Goal: Navigation & Orientation: Find specific page/section

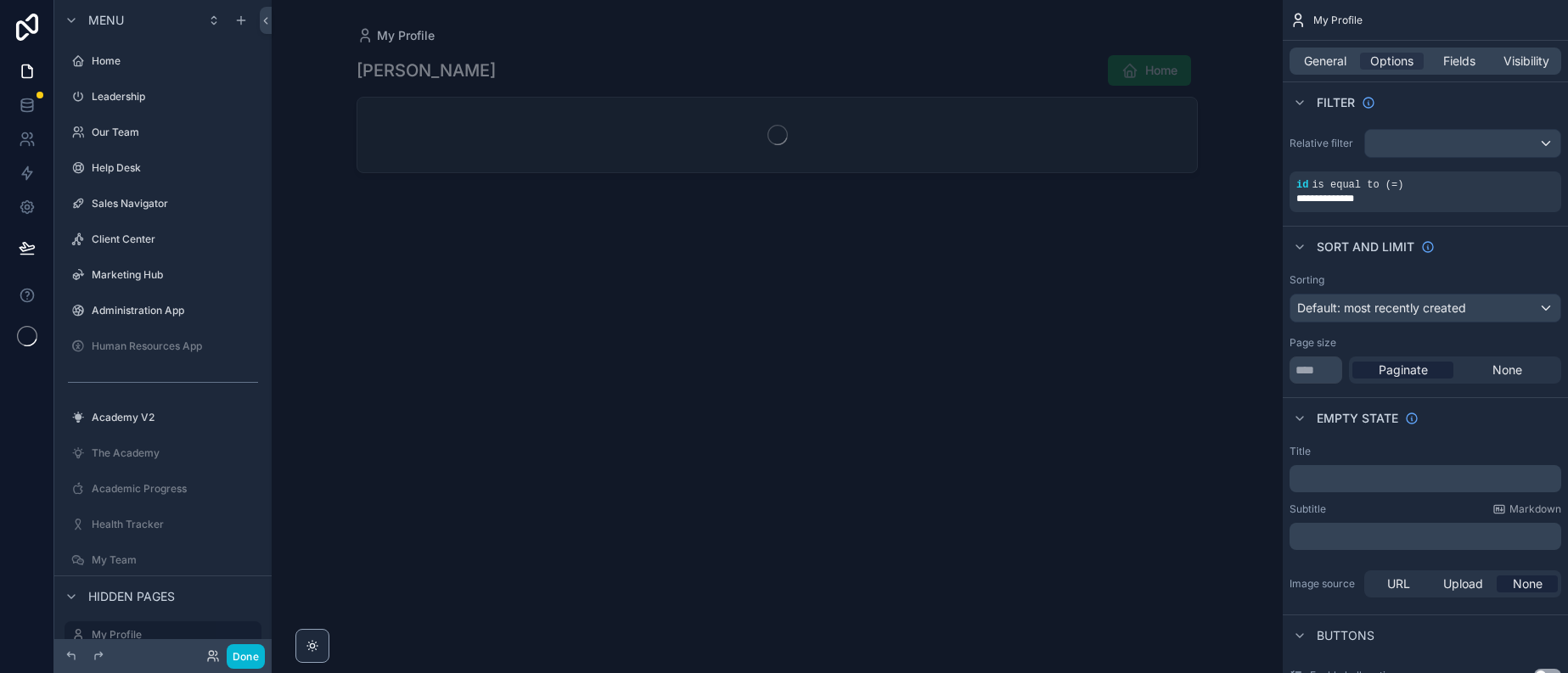
click at [265, 652] on button "Done" at bounding box center [245, 656] width 38 height 24
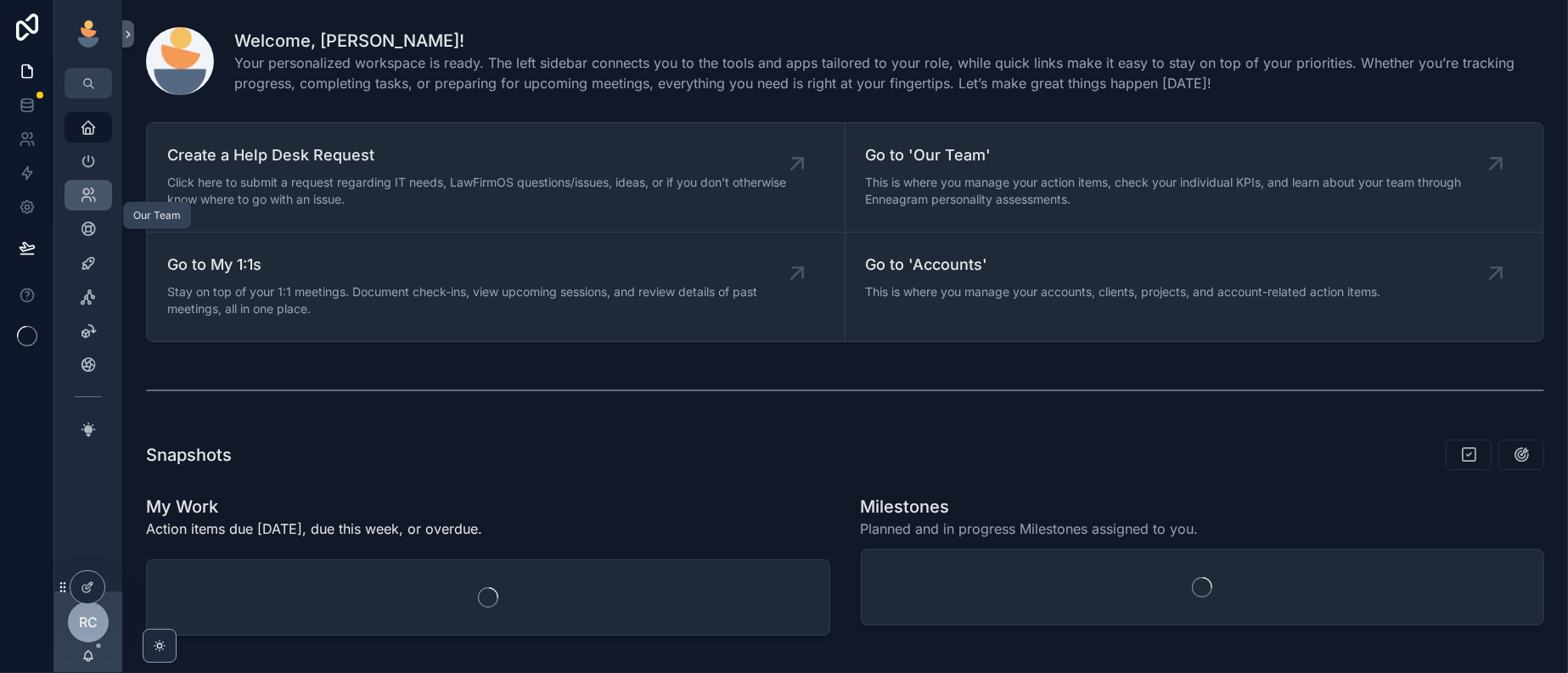
click at [100, 206] on div "Our Team" at bounding box center [89, 195] width 27 height 27
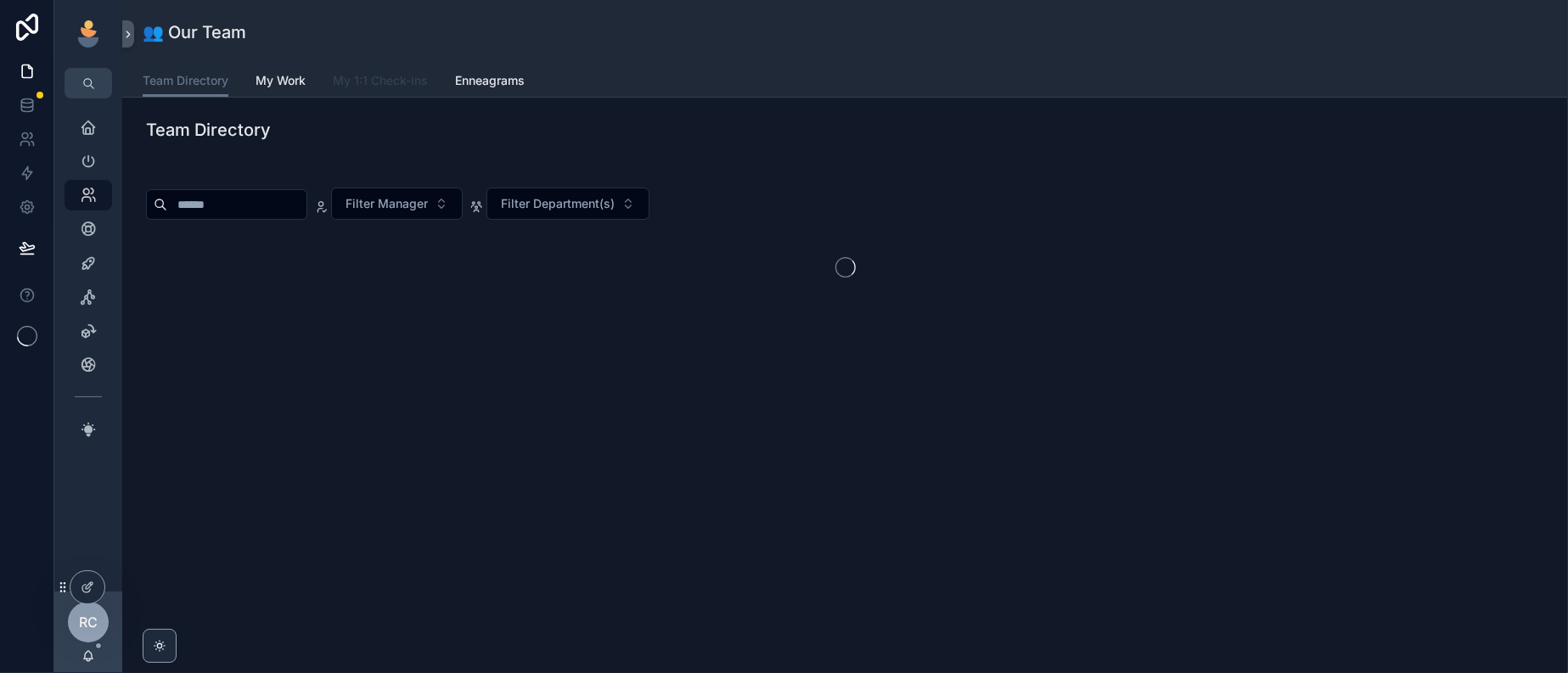
click at [428, 99] on link "My 1:1 Check-ins" at bounding box center [379, 82] width 95 height 34
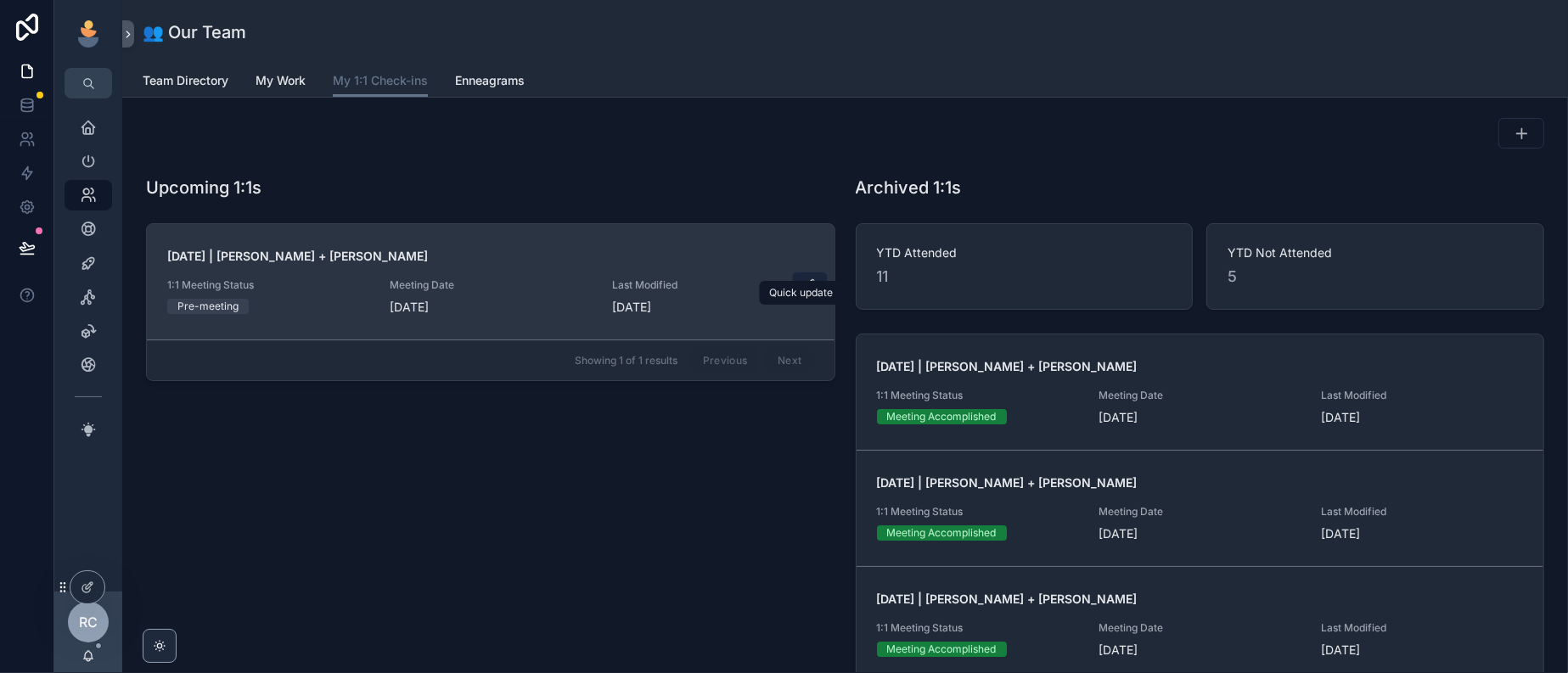
click at [809, 292] on icon "scrollable content" at bounding box center [809, 286] width 14 height 14
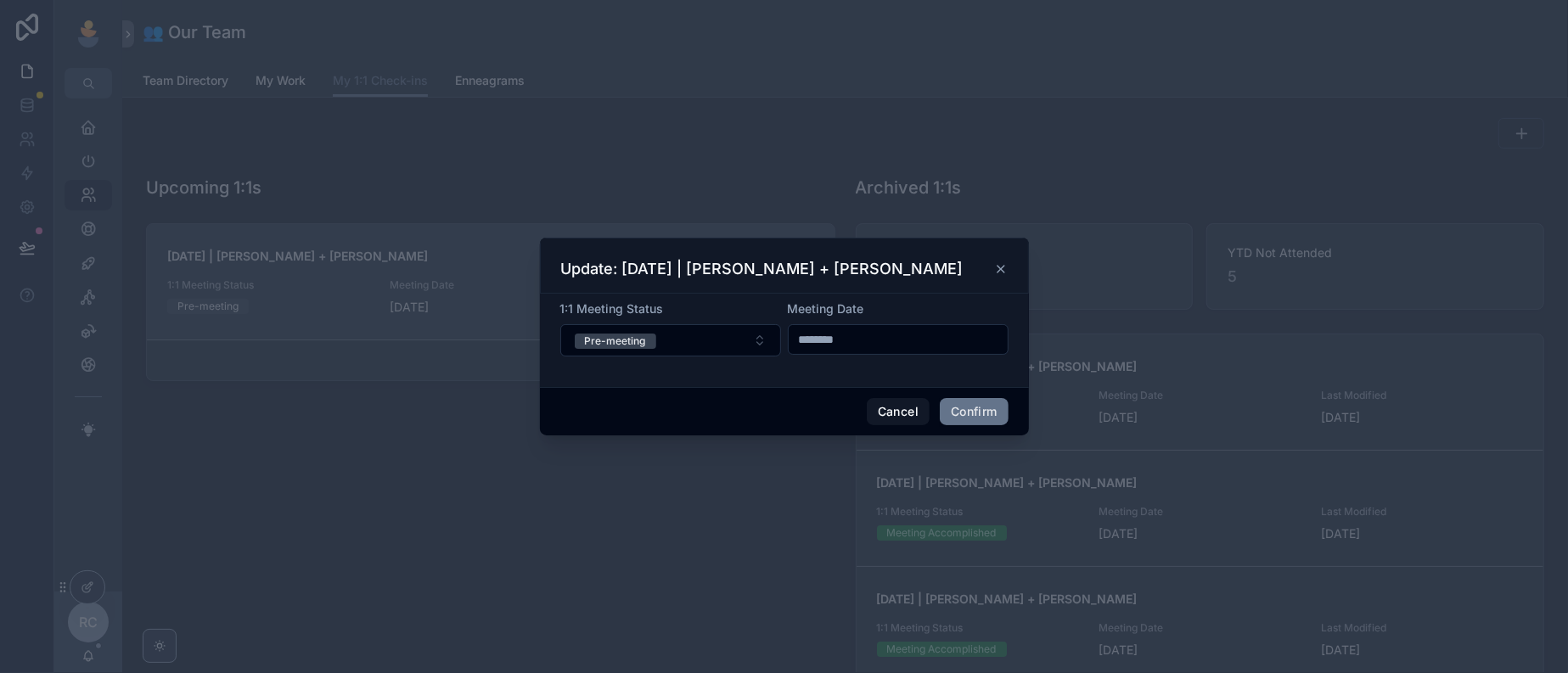
click at [929, 345] on input "********" at bounding box center [898, 339] width 219 height 23
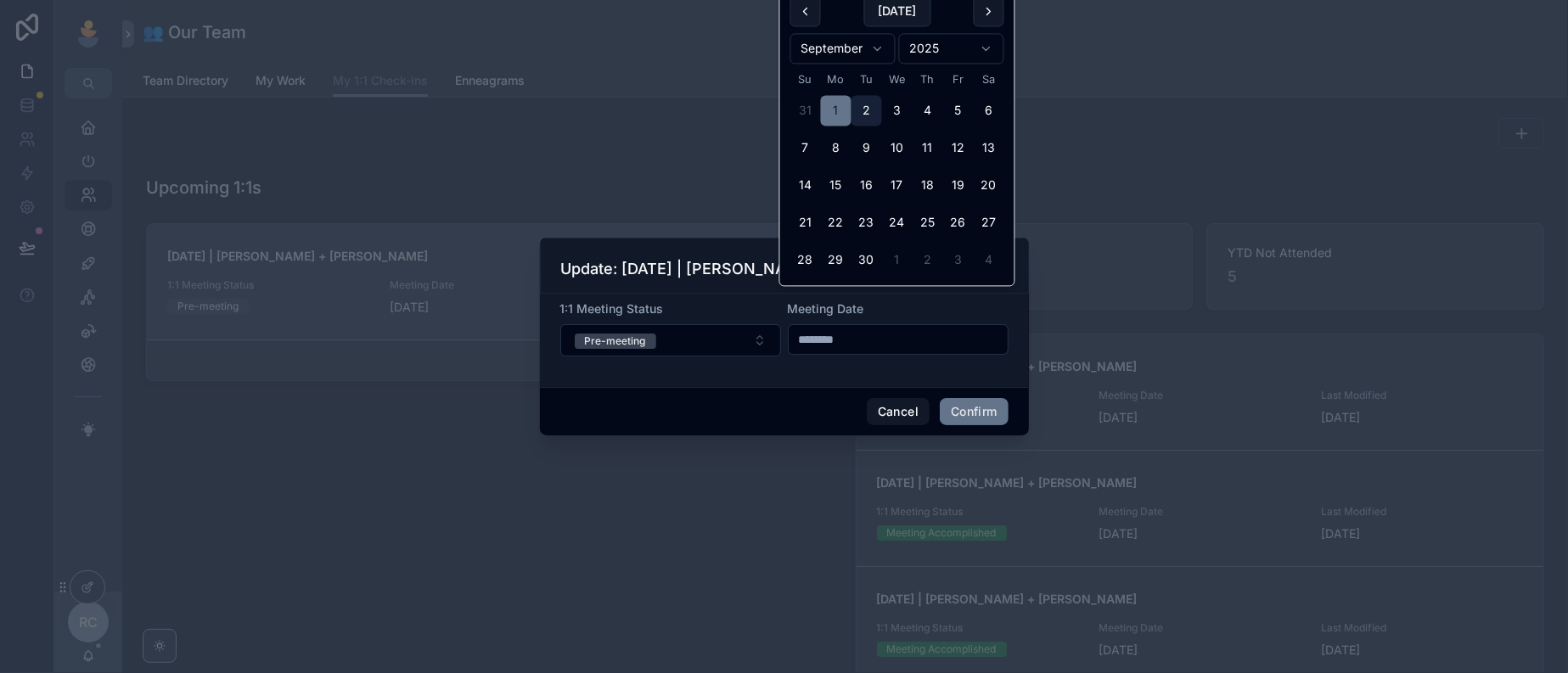
click at [874, 115] on button "2" at bounding box center [866, 110] width 30 height 30
type input "********"
click at [1007, 417] on button "Confirm" at bounding box center [974, 412] width 68 height 27
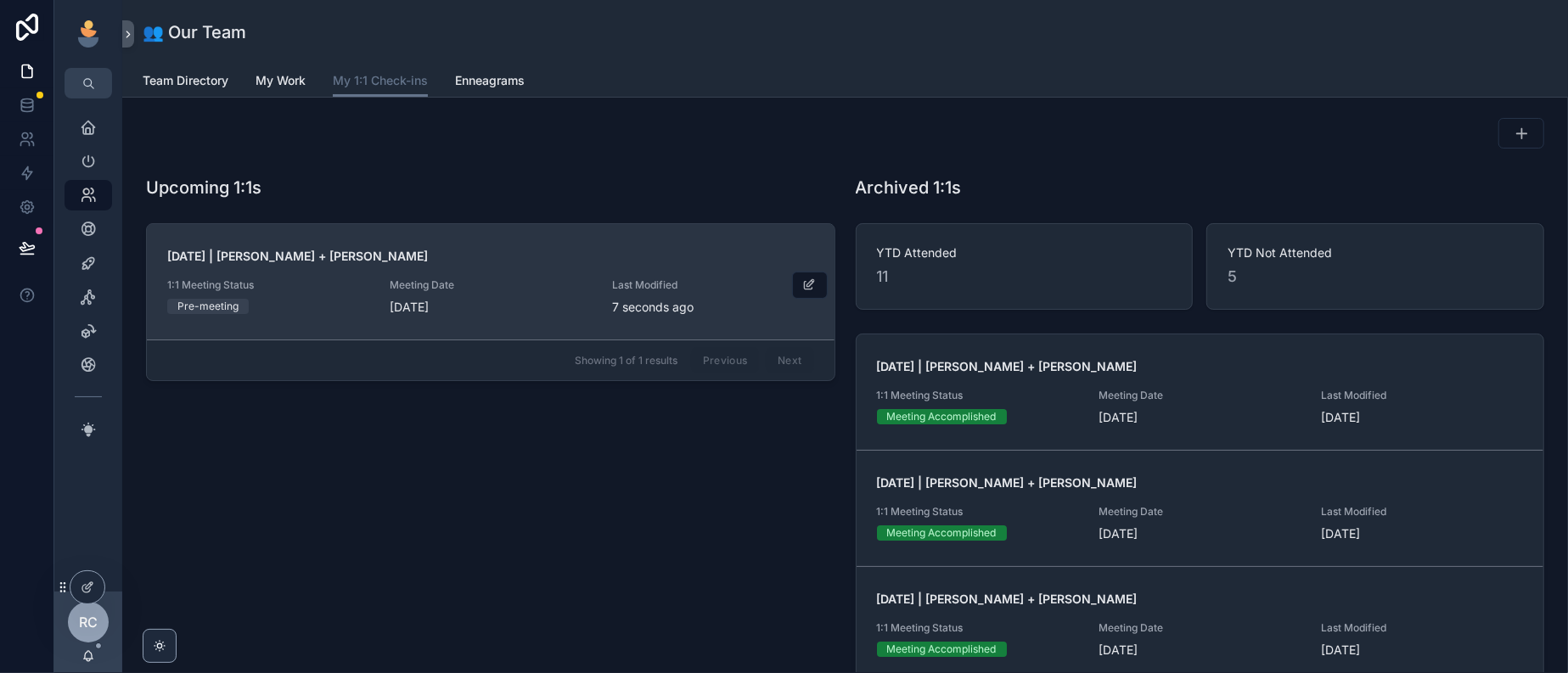
click at [556, 316] on span "[DATE]" at bounding box center [490, 306] width 202 height 17
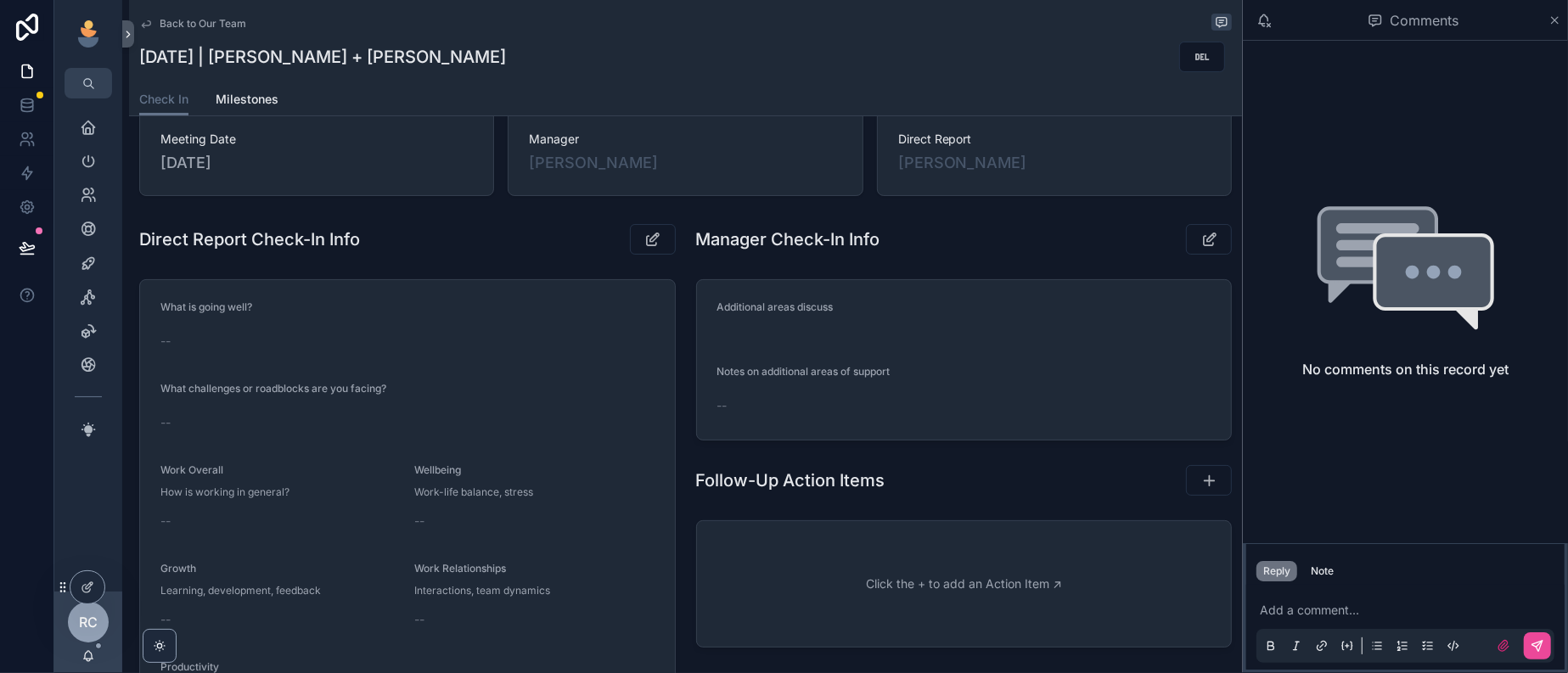
scroll to position [213, 0]
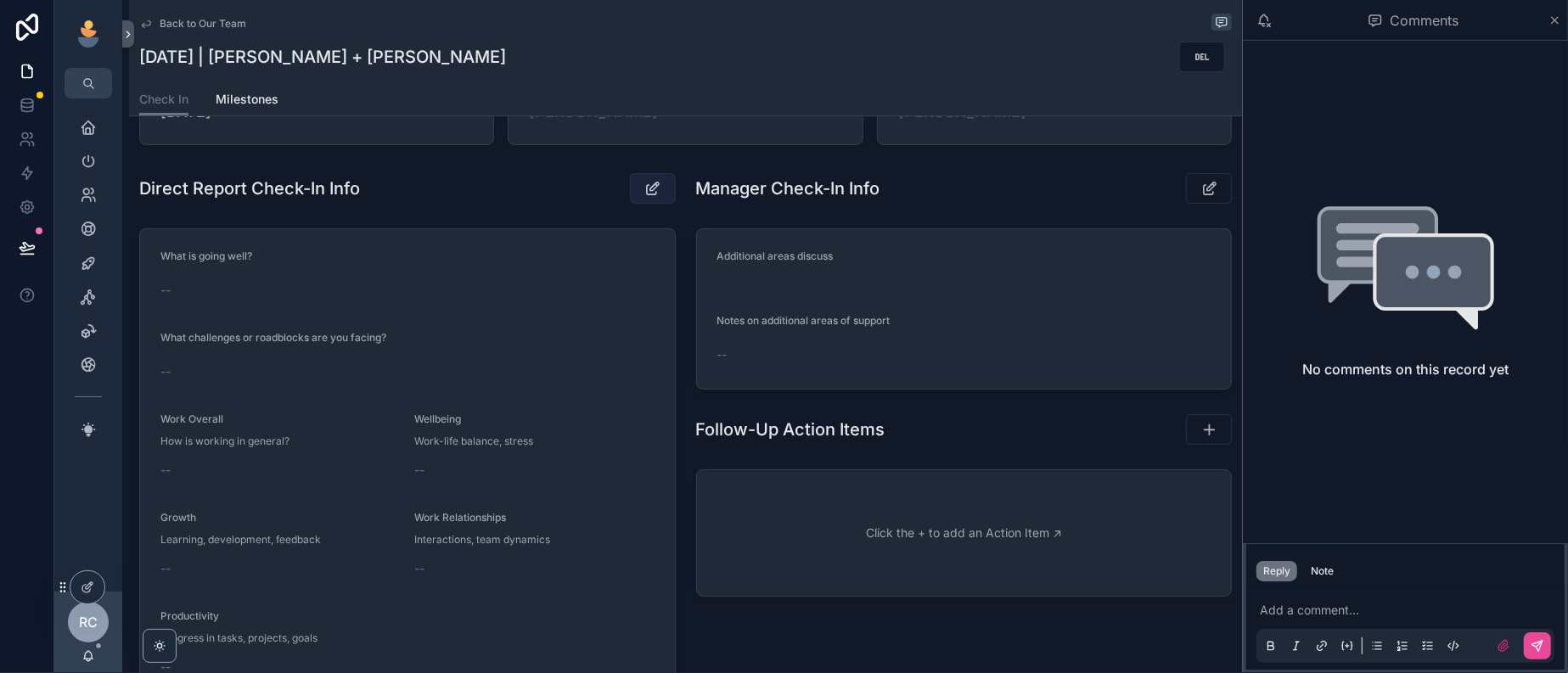
click at [645, 197] on icon "scrollable content" at bounding box center [653, 188] width 18 height 17
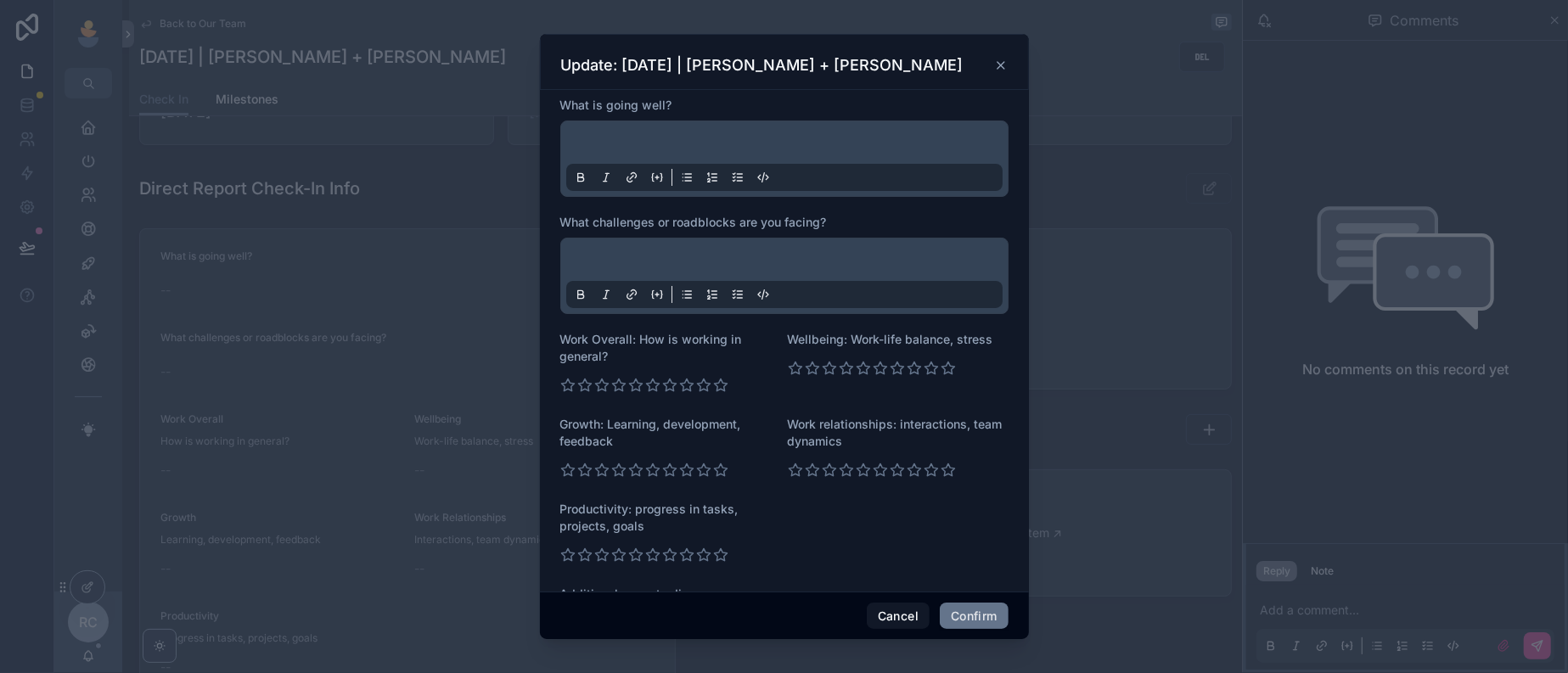
click at [641, 152] on p at bounding box center [787, 144] width 436 height 17
click at [635, 273] on div at bounding box center [784, 276] width 436 height 64
click at [608, 271] on p at bounding box center [787, 261] width 436 height 17
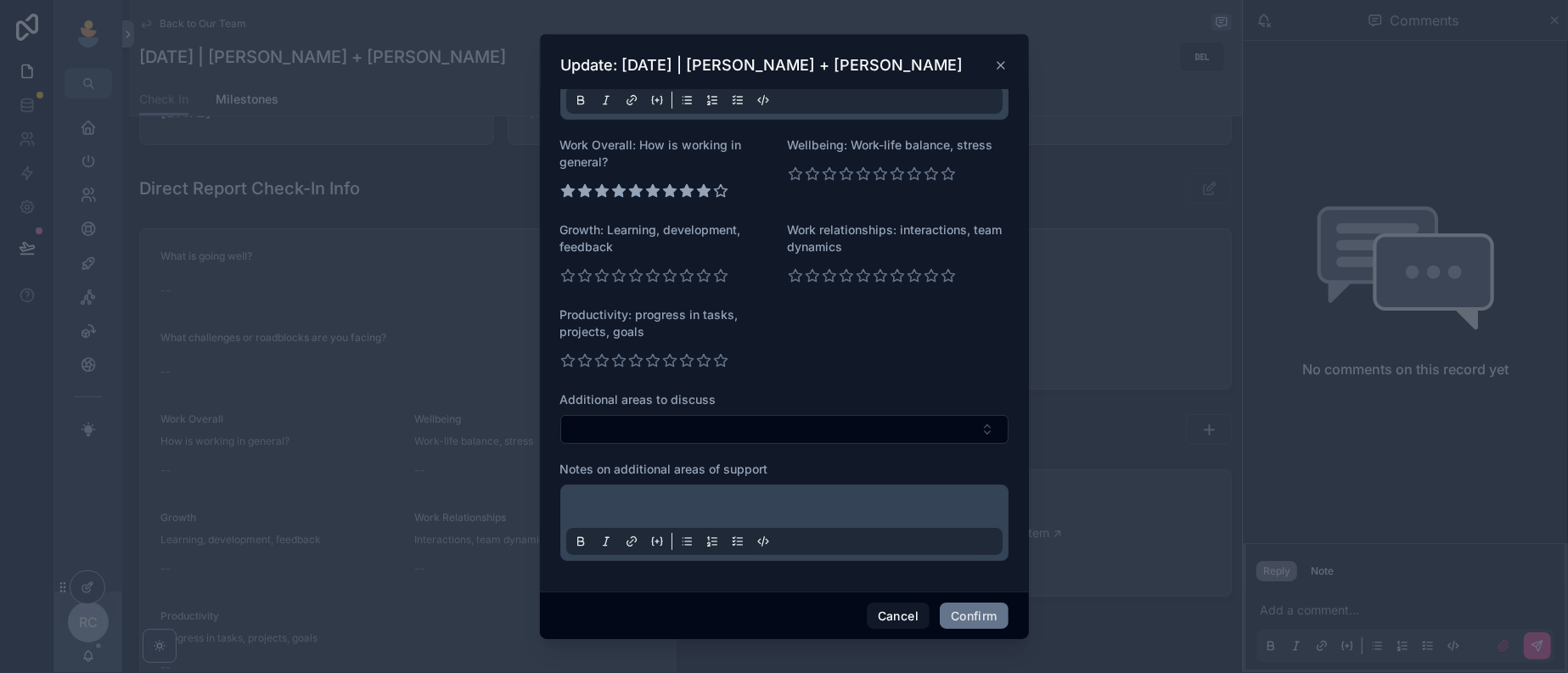
click at [697, 196] on icon at bounding box center [703, 190] width 13 height 12
click at [924, 179] on icon at bounding box center [930, 173] width 13 height 12
click at [680, 281] on icon at bounding box center [686, 275] width 13 height 12
click at [924, 281] on icon at bounding box center [930, 275] width 13 height 12
click at [697, 366] on icon at bounding box center [703, 360] width 13 height 12
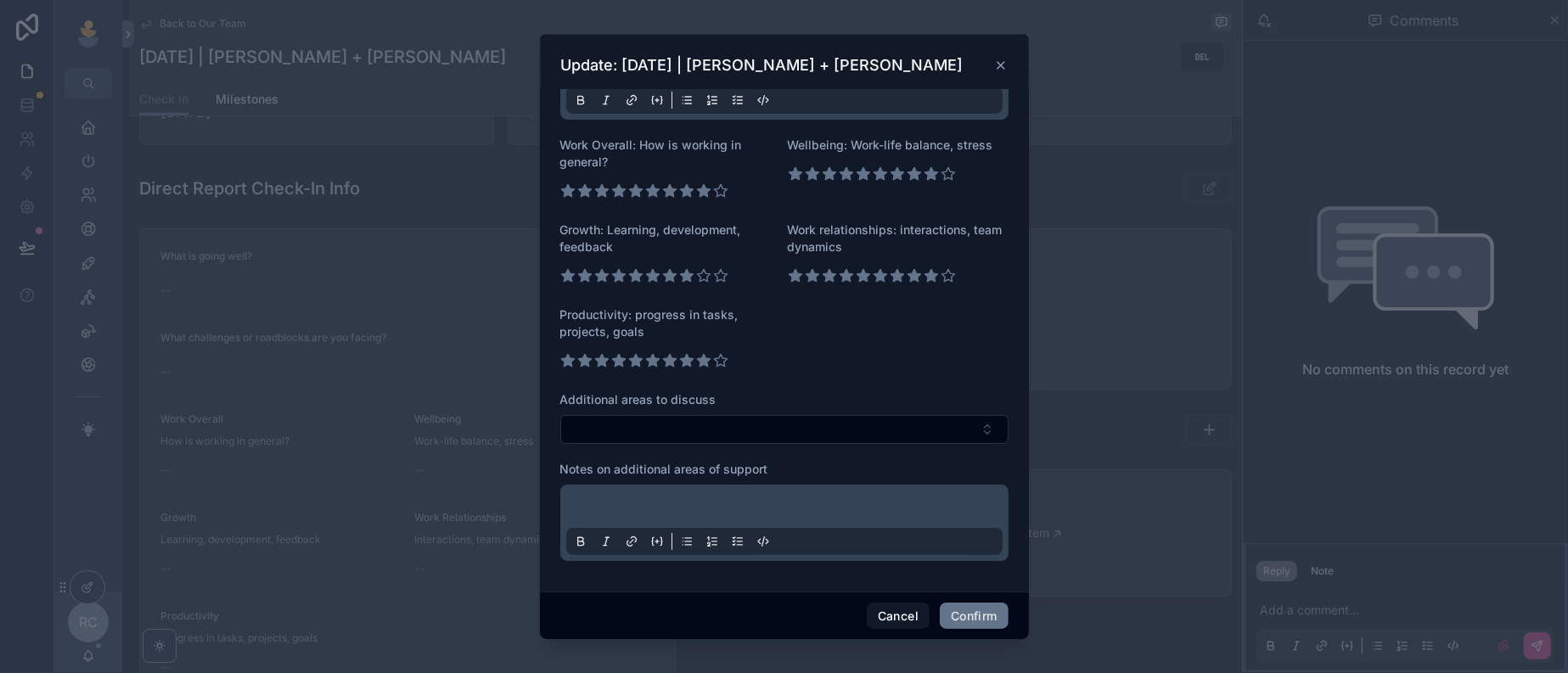
scroll to position [290, 0]
click at [1007, 615] on button "Confirm" at bounding box center [974, 616] width 68 height 27
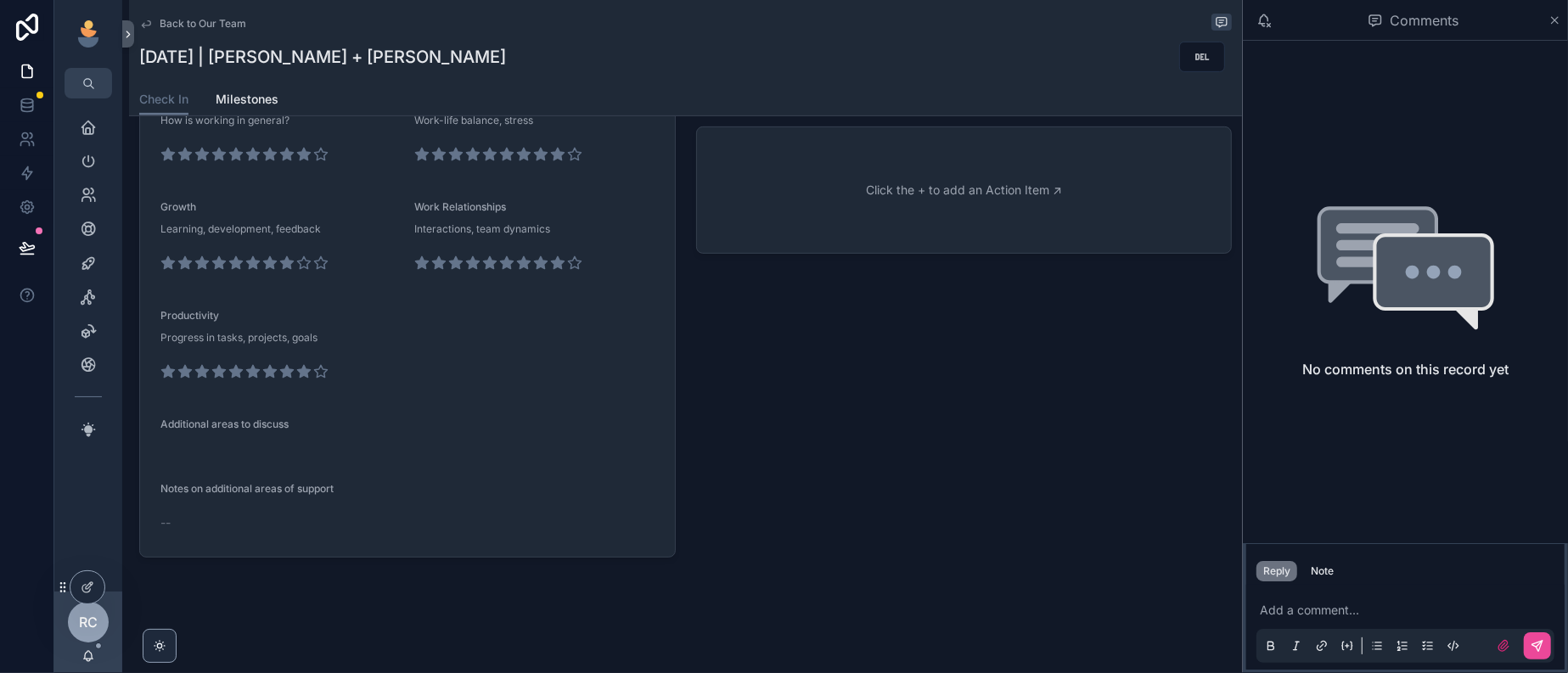
scroll to position [706, 0]
click at [1552, 23] on icon "scrollable content" at bounding box center [1554, 20] width 7 height 7
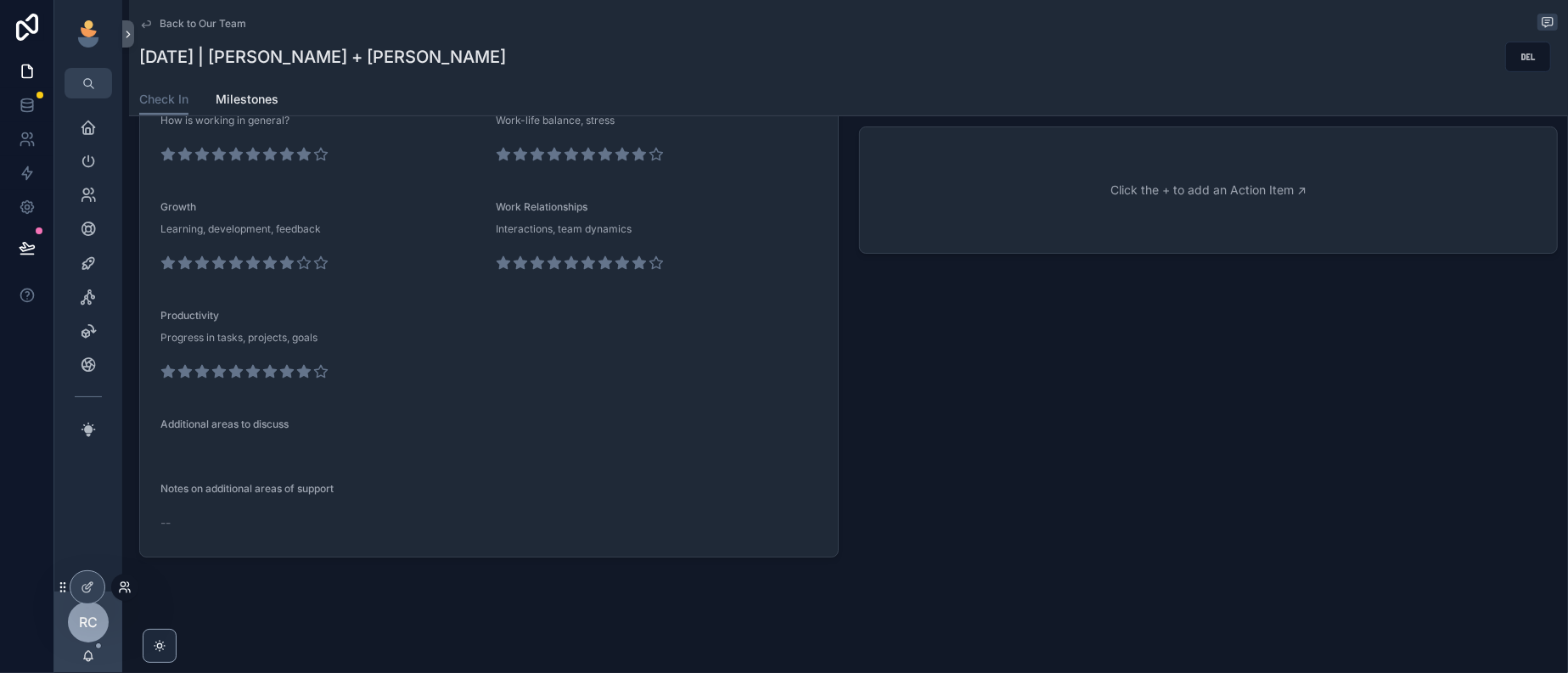
click at [129, 586] on icon at bounding box center [129, 584] width 2 height 4
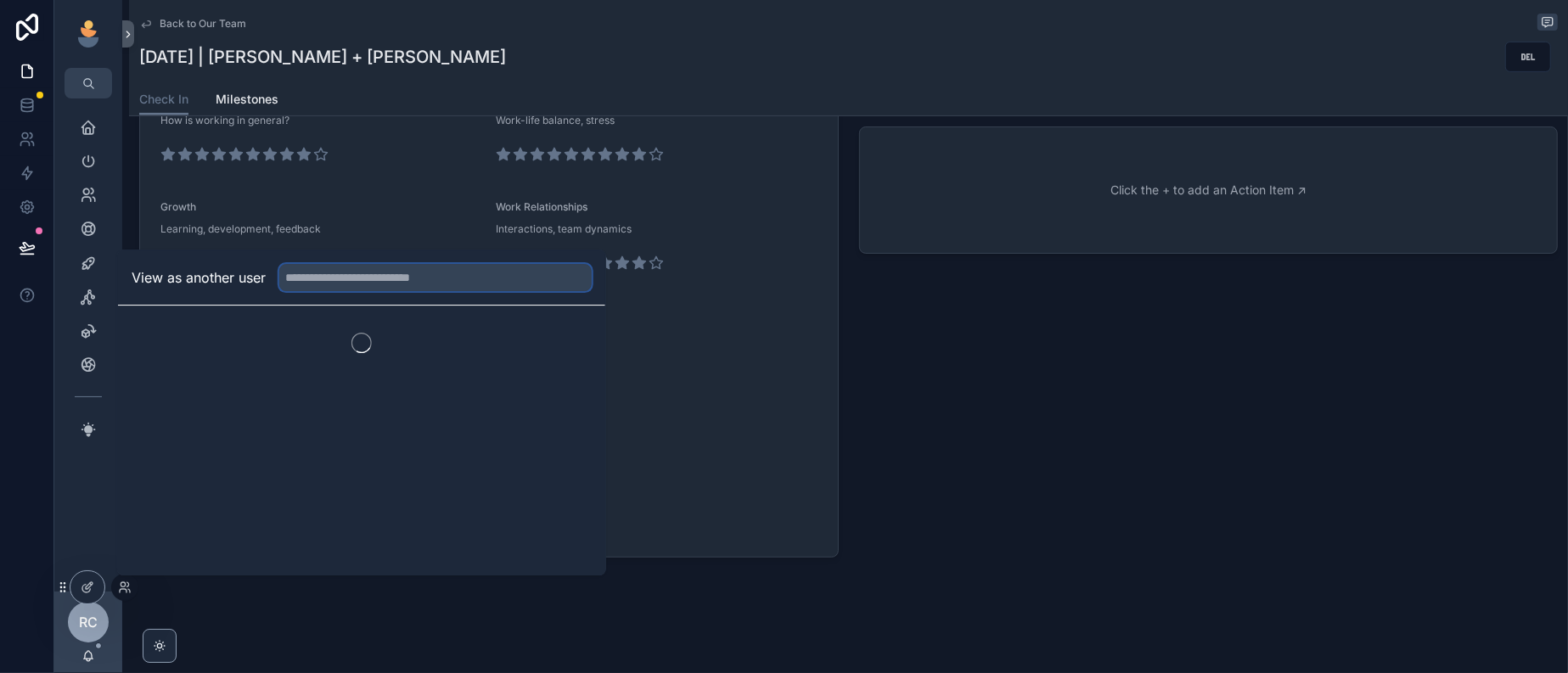
click at [385, 264] on input "text" at bounding box center [435, 278] width 312 height 27
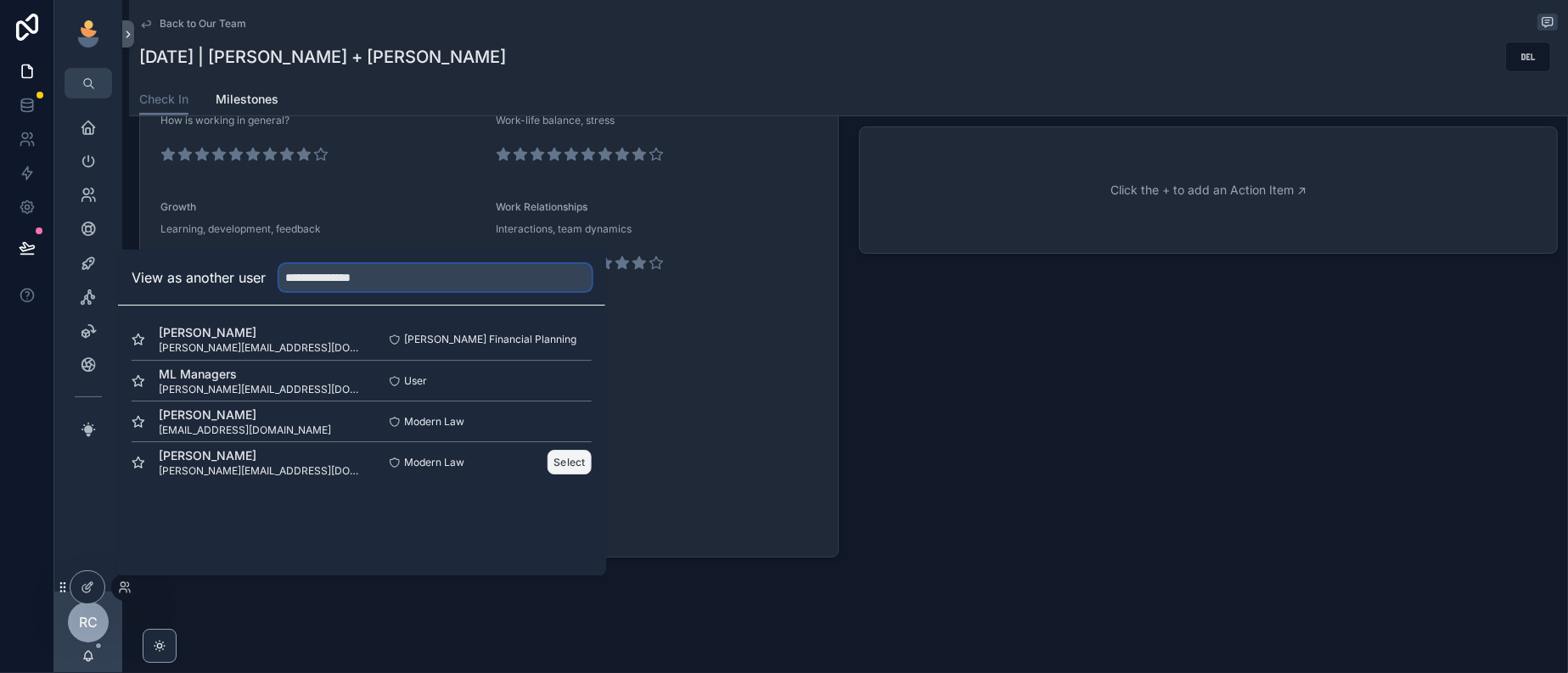
type input "**********"
click at [592, 450] on button "Select" at bounding box center [568, 461] width 44 height 24
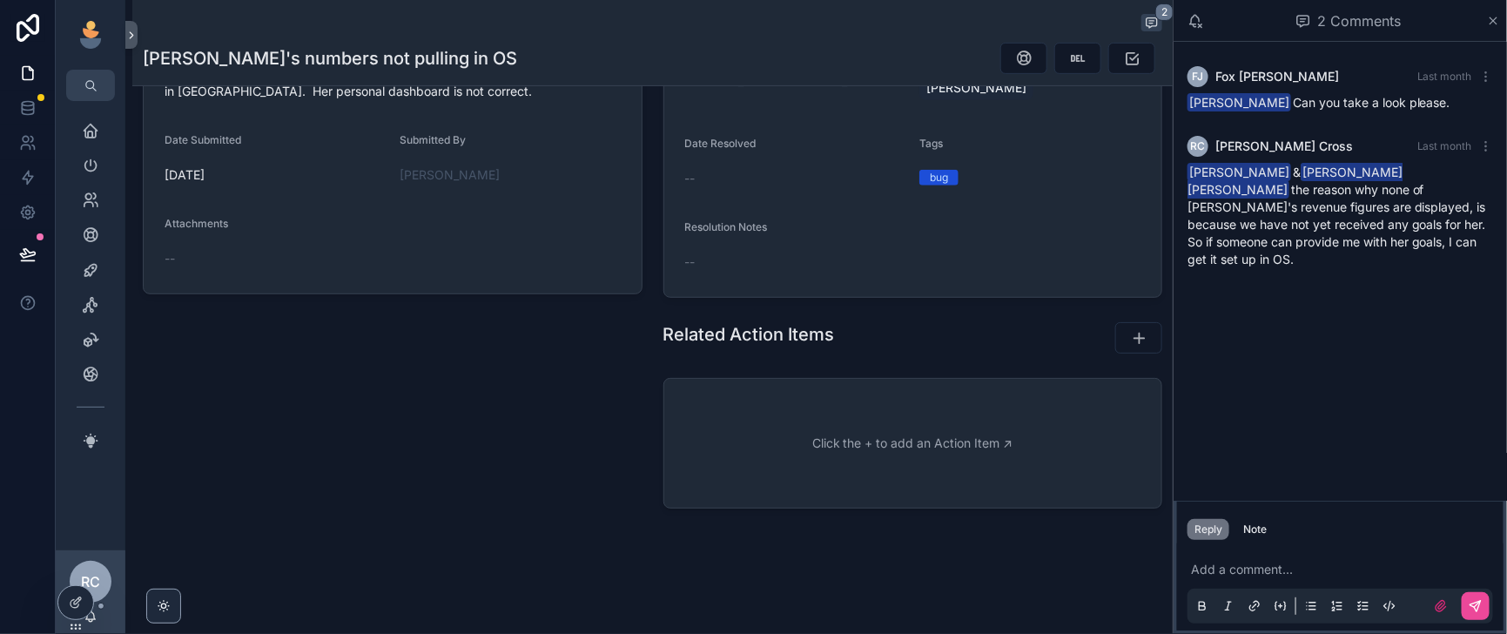
scroll to position [380, 0]
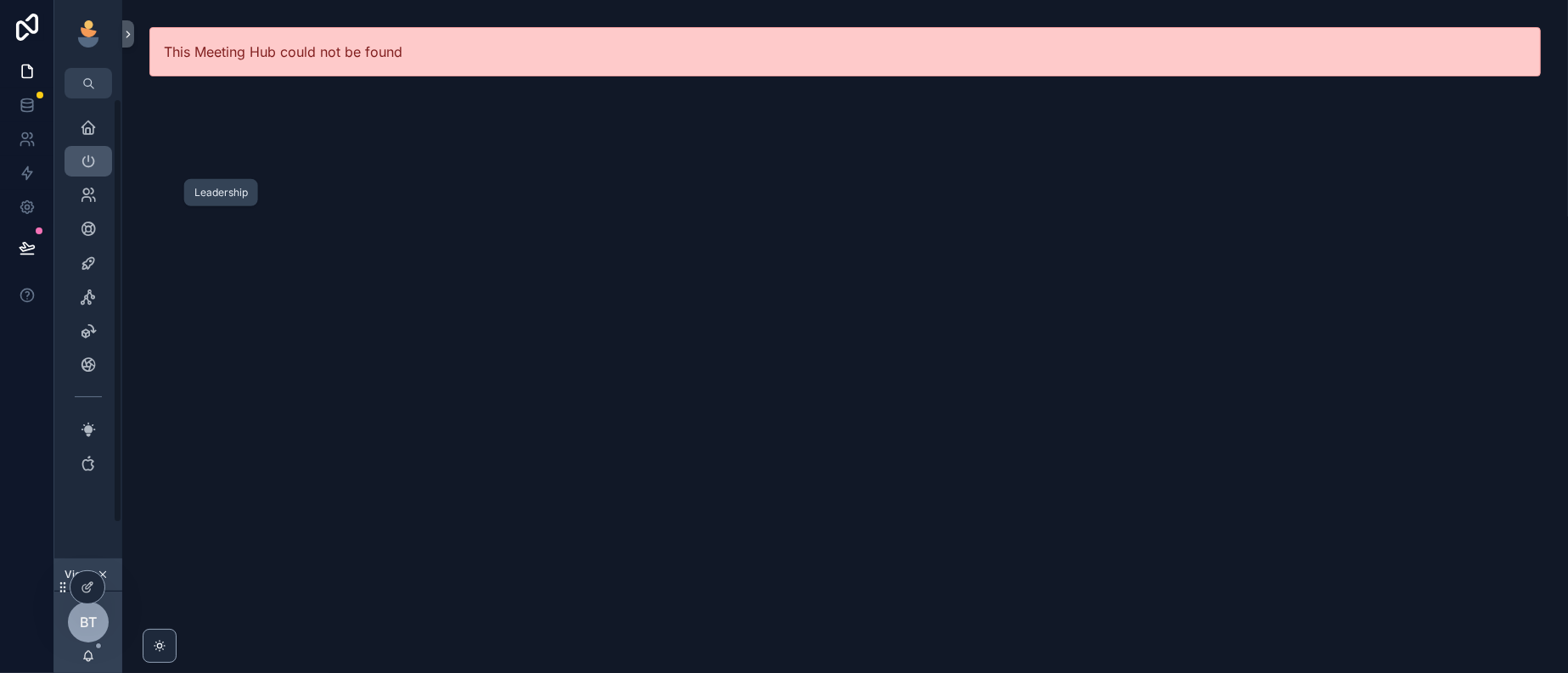
click at [101, 175] on div "Leadership" at bounding box center [89, 161] width 27 height 27
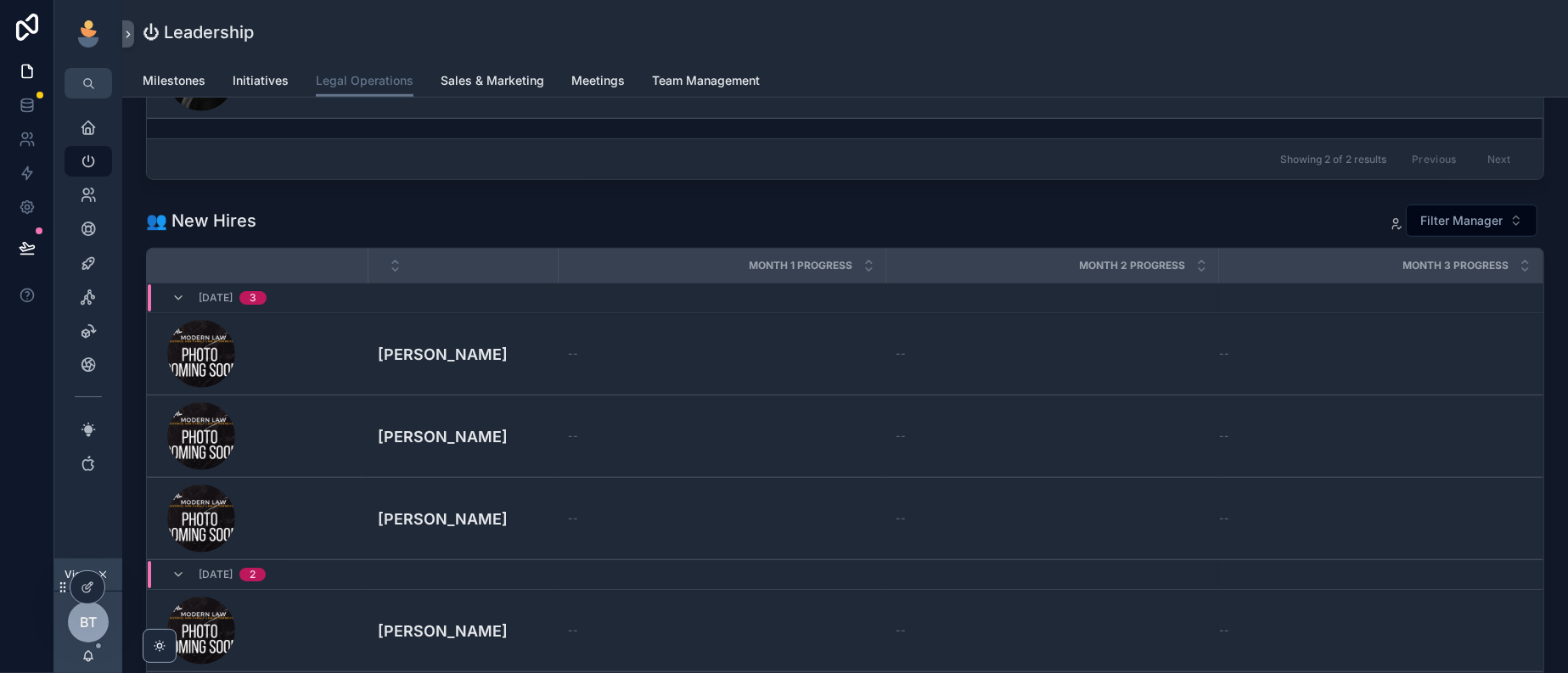
scroll to position [213, 0]
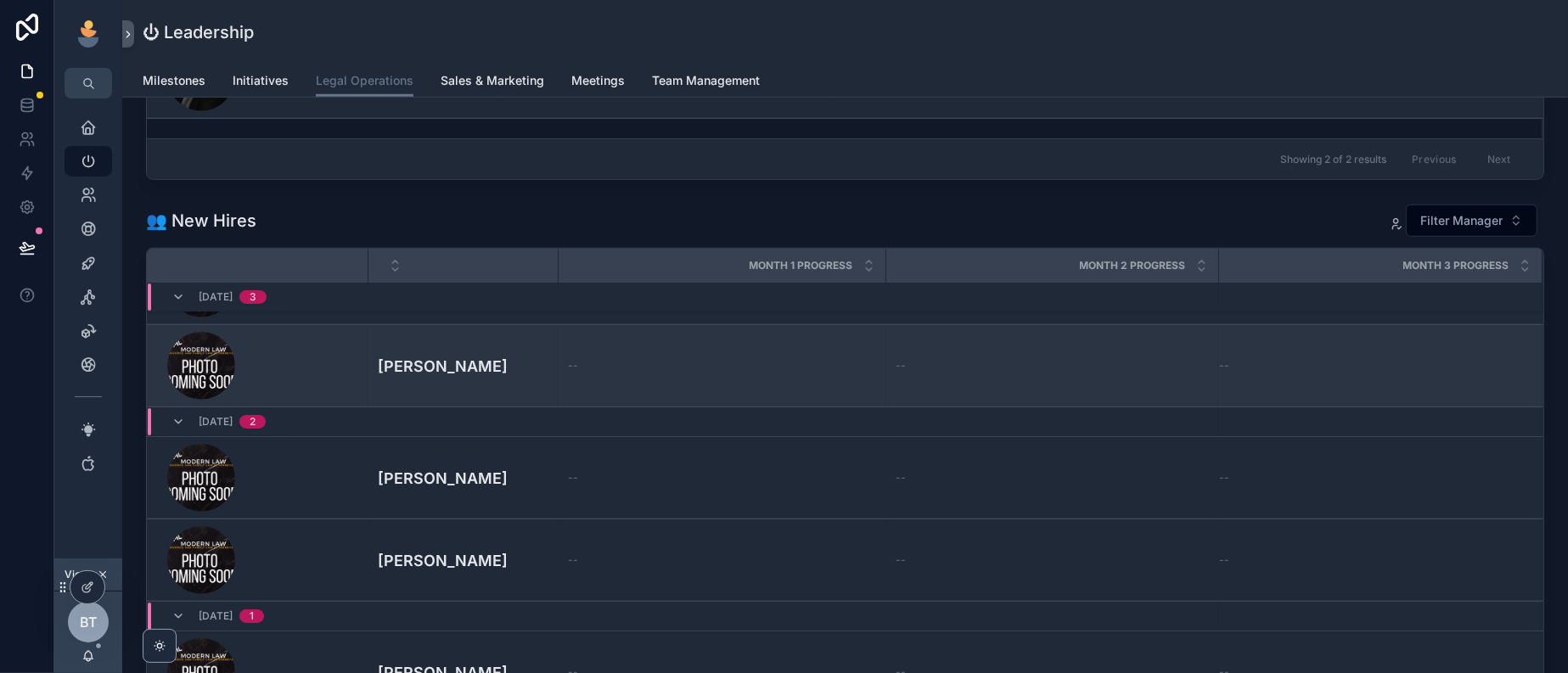
click at [634, 373] on div "--" at bounding box center [721, 366] width 307 height 14
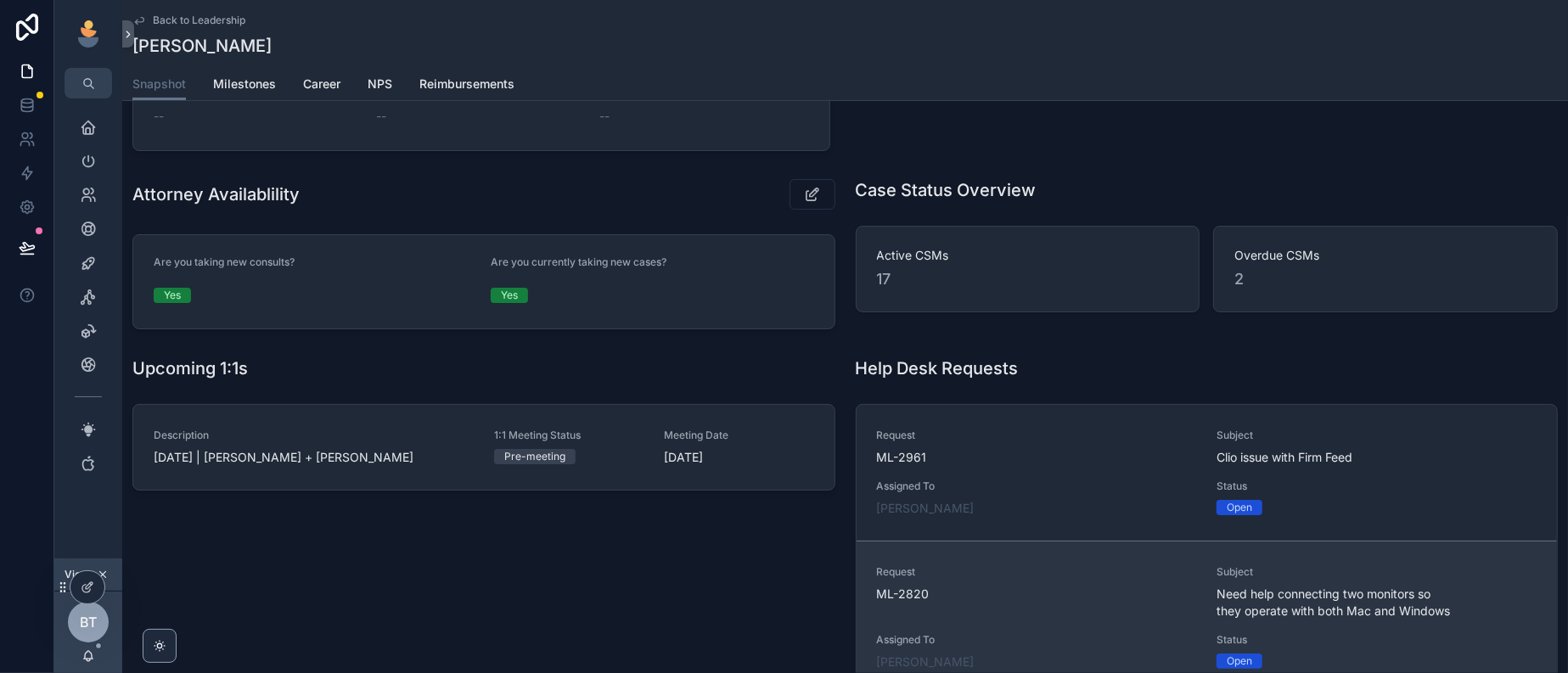
scroll to position [142, 0]
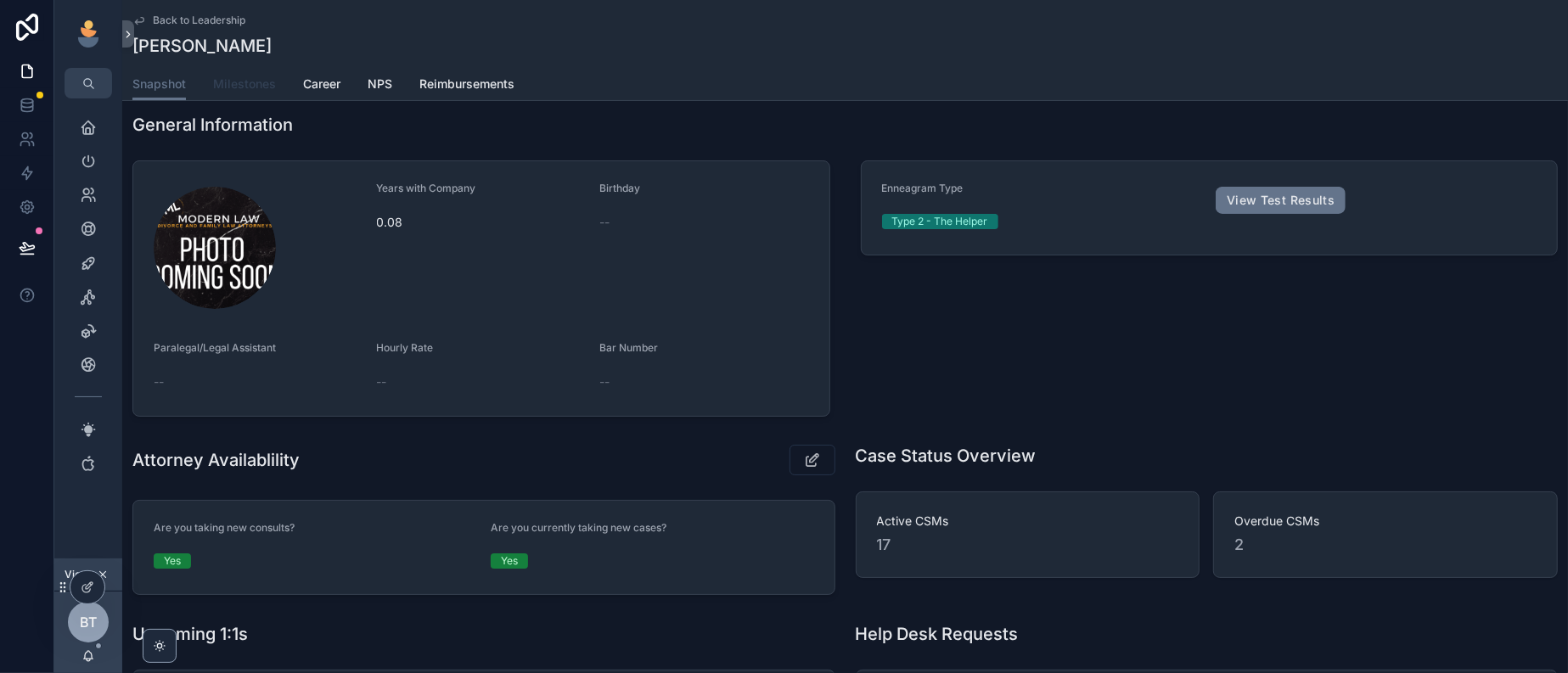
click at [255, 89] on span "Milestones" at bounding box center [244, 83] width 62 height 17
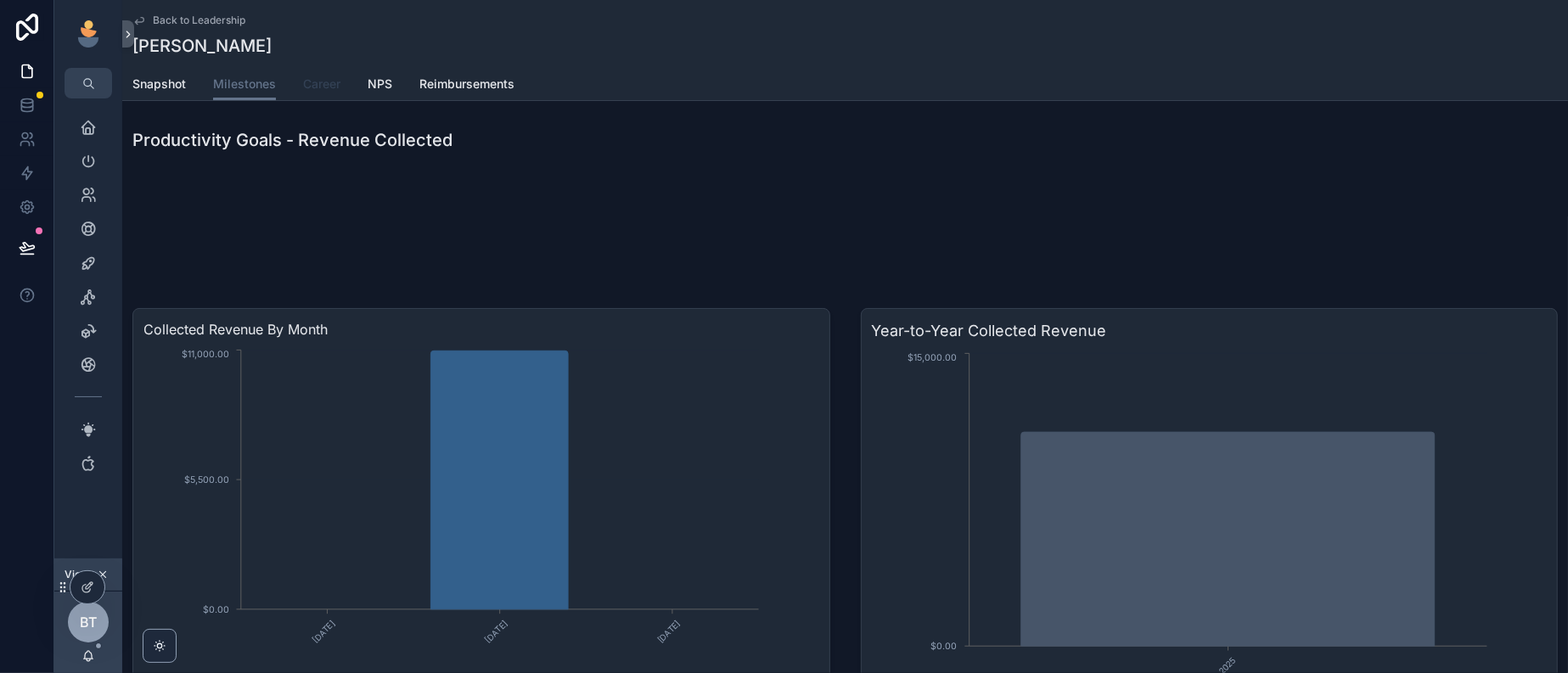
click at [340, 76] on link "Career" at bounding box center [322, 86] width 37 height 34
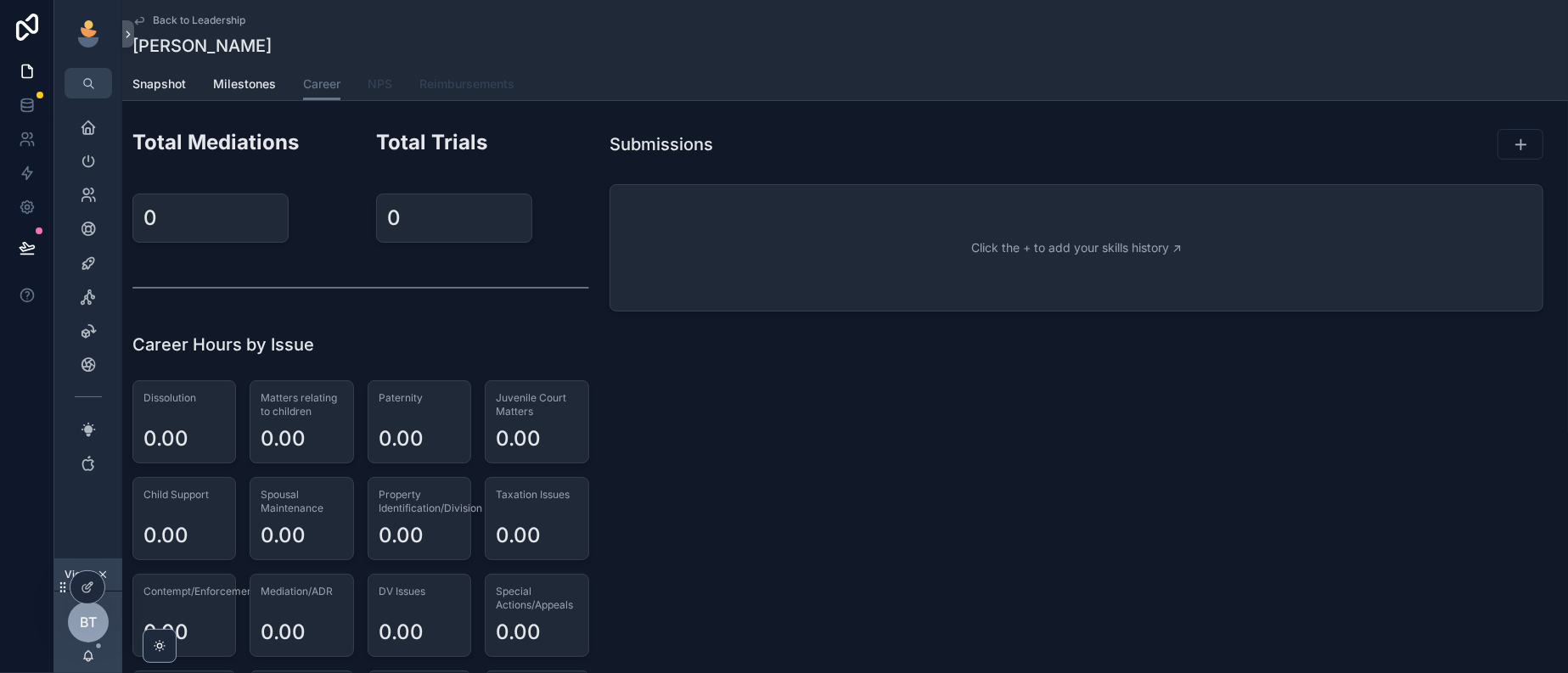
drag, startPoint x: 413, startPoint y: 91, endPoint x: 416, endPoint y: 99, distance: 8.5
click at [392, 91] on span "NPS" at bounding box center [379, 83] width 24 height 17
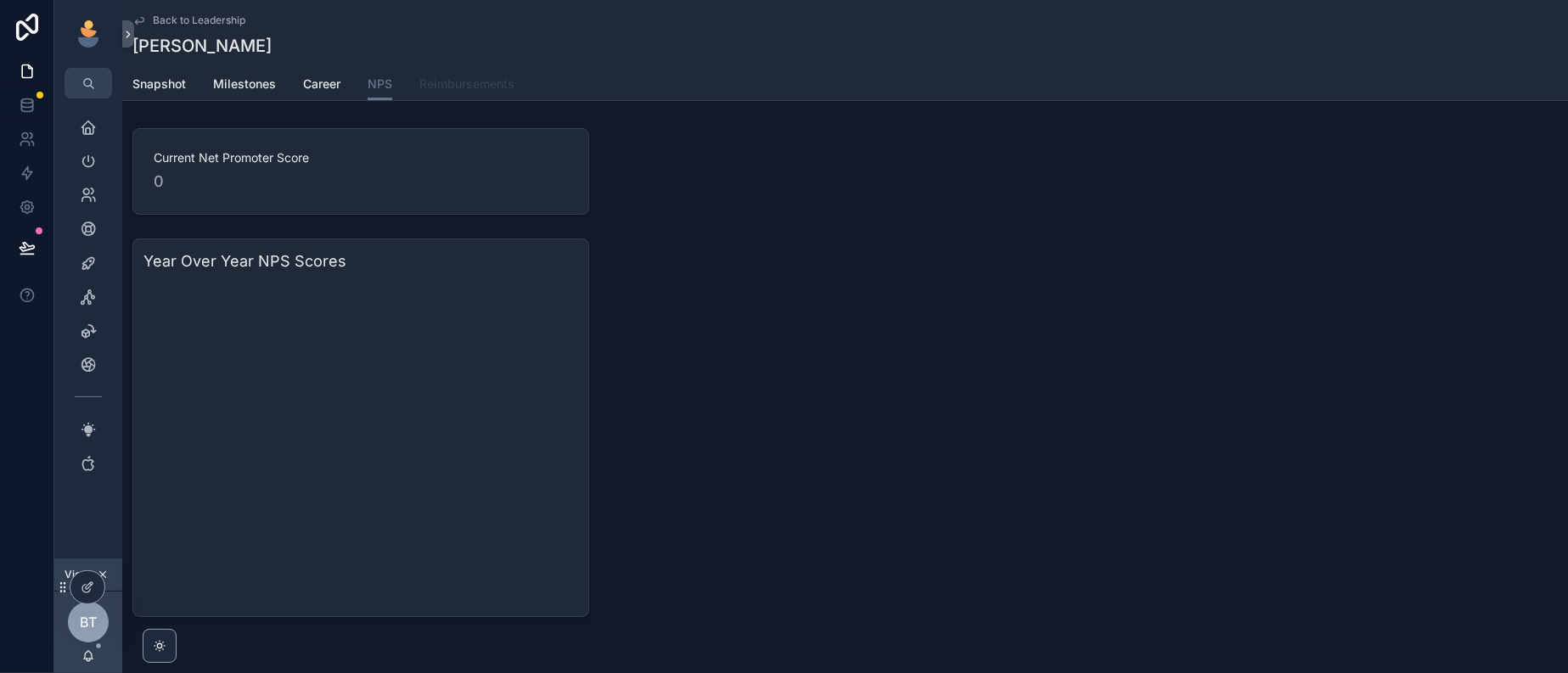
click at [515, 93] on span "Reimbursements" at bounding box center [466, 83] width 95 height 17
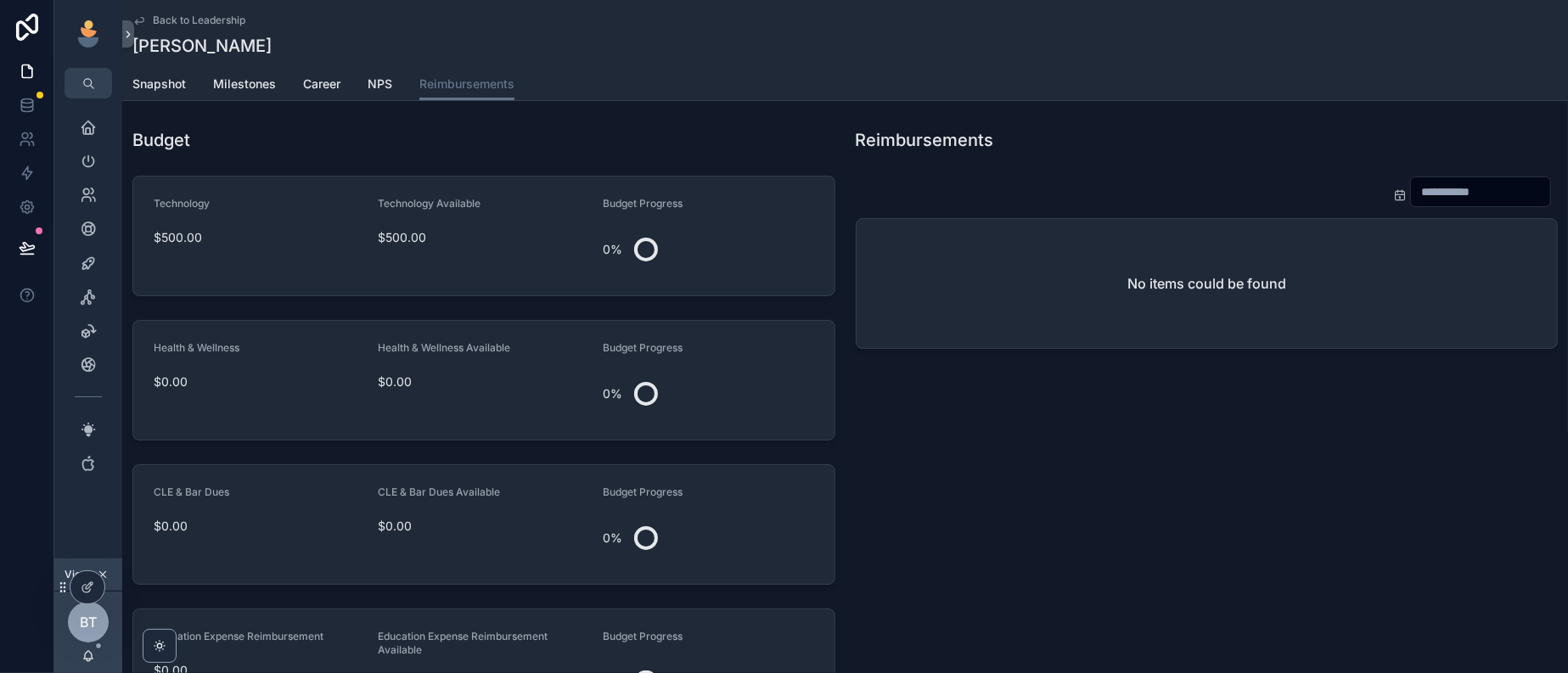
click at [226, 23] on span "Back to Leadership" at bounding box center [199, 20] width 93 height 14
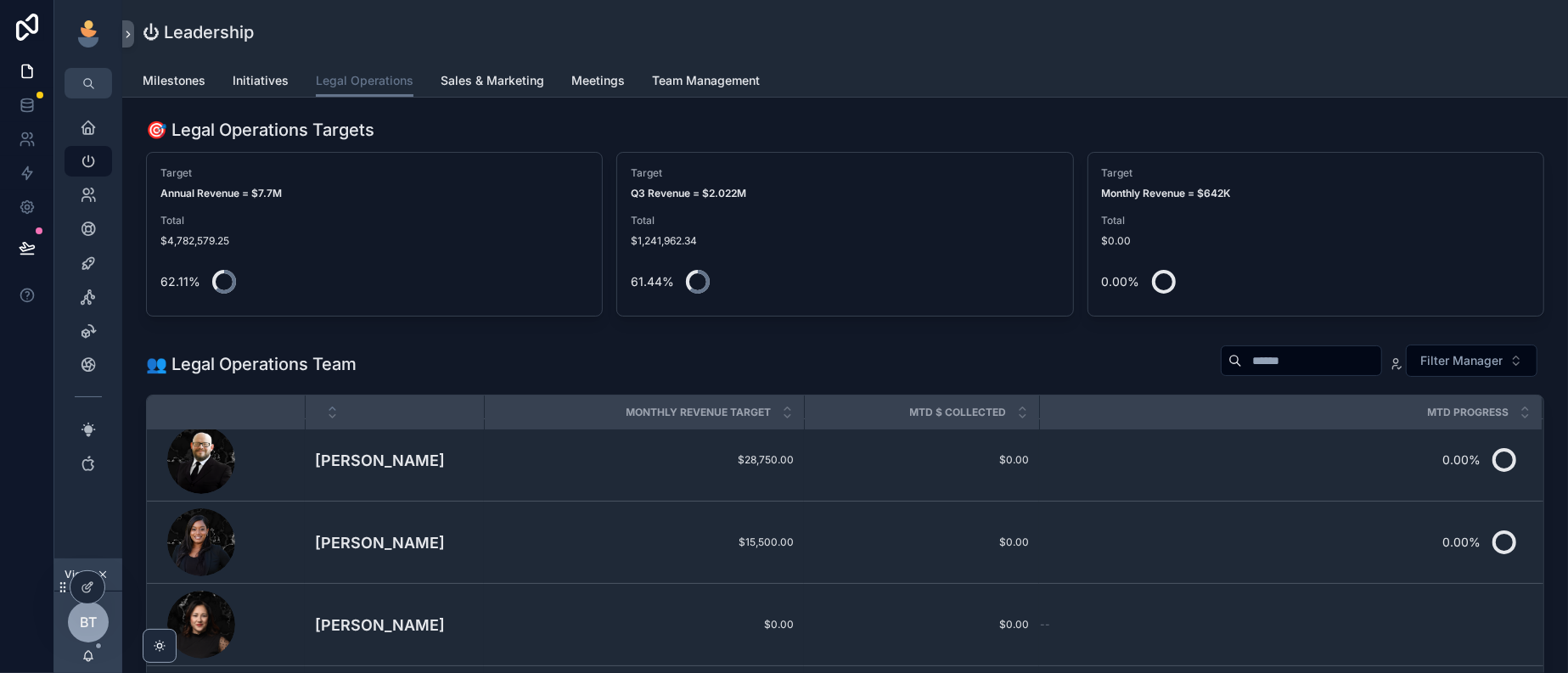
scroll to position [1061, 0]
